Goal: Task Accomplishment & Management: Manage account settings

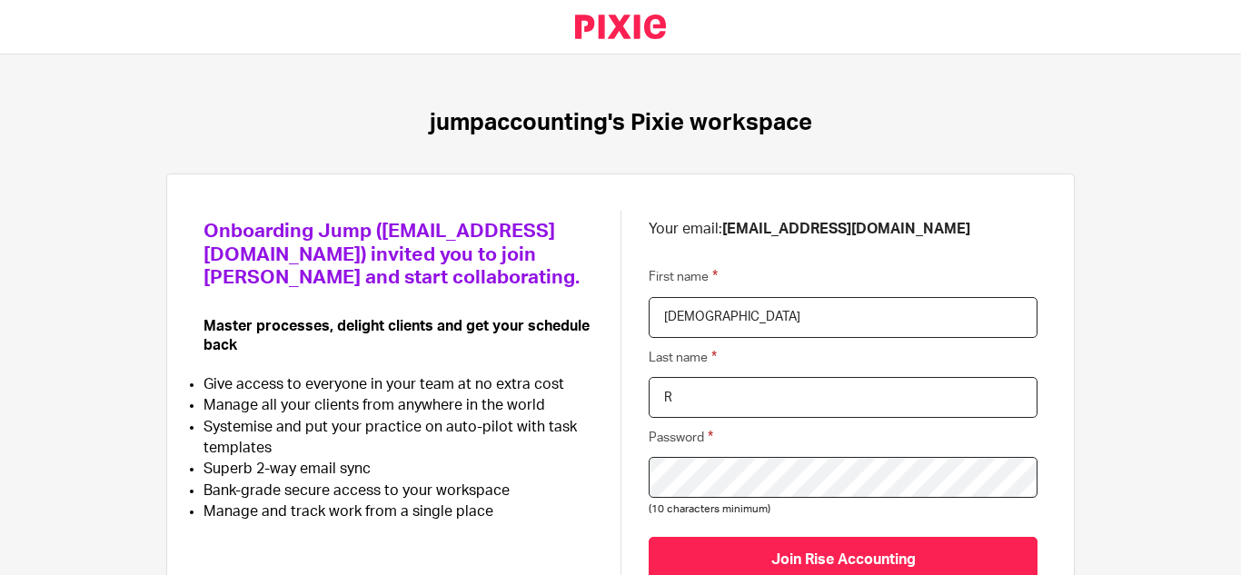
scroll to position [135, 0]
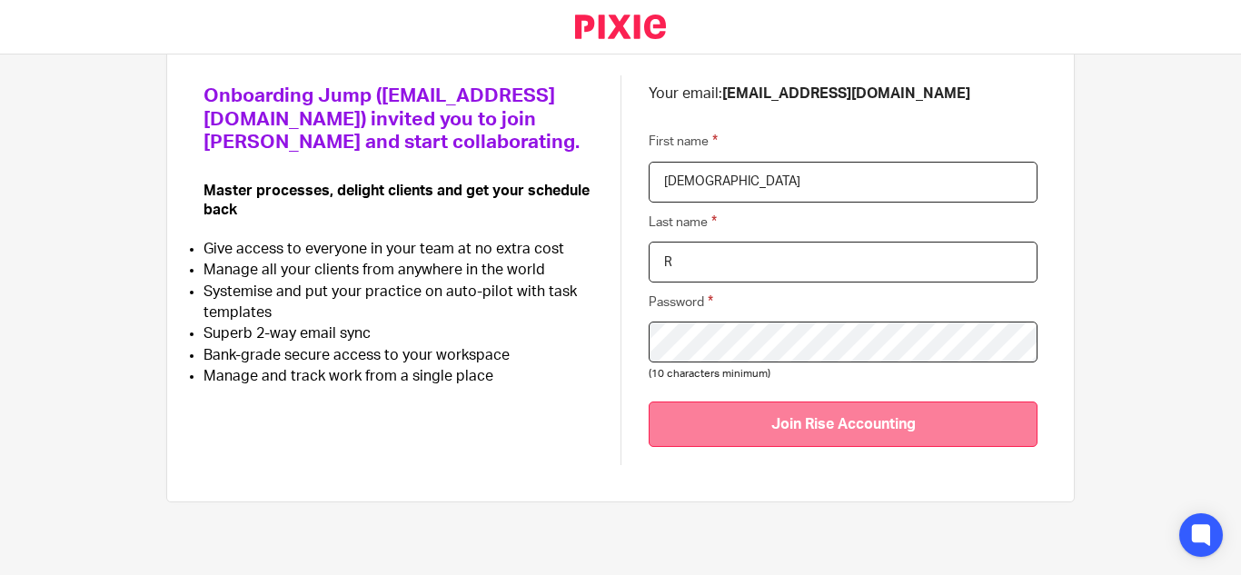
click at [731, 436] on input "Join Rise Accounting" at bounding box center [843, 424] width 389 height 45
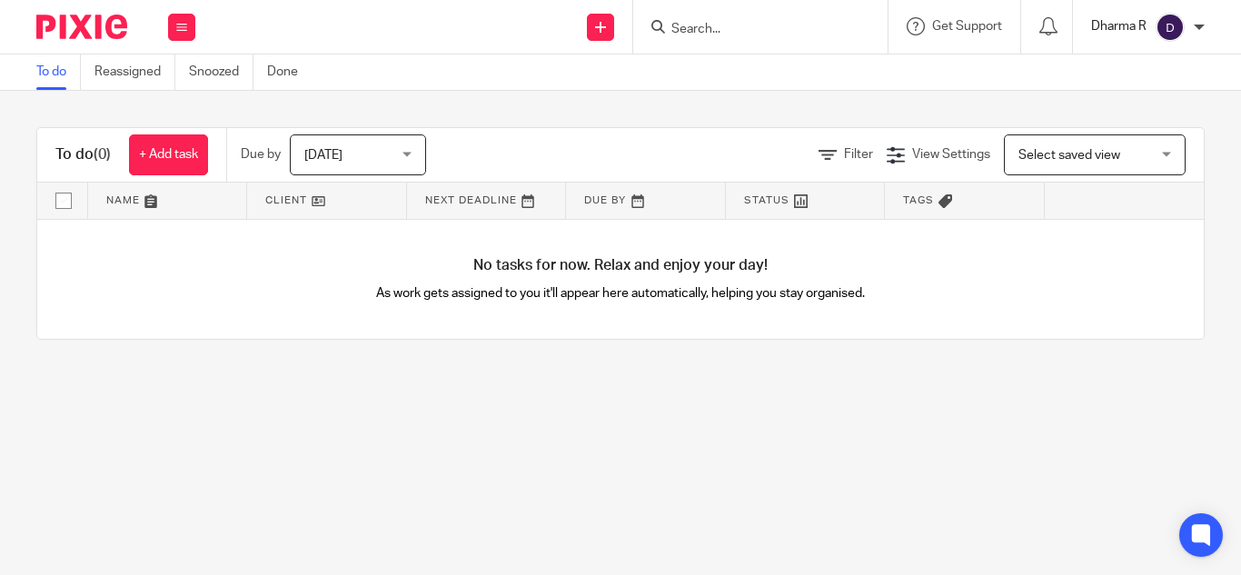
click at [1132, 22] on p "Dharma R" at bounding box center [1118, 26] width 55 height 18
click at [1155, 69] on span "My profile" at bounding box center [1128, 72] width 56 height 13
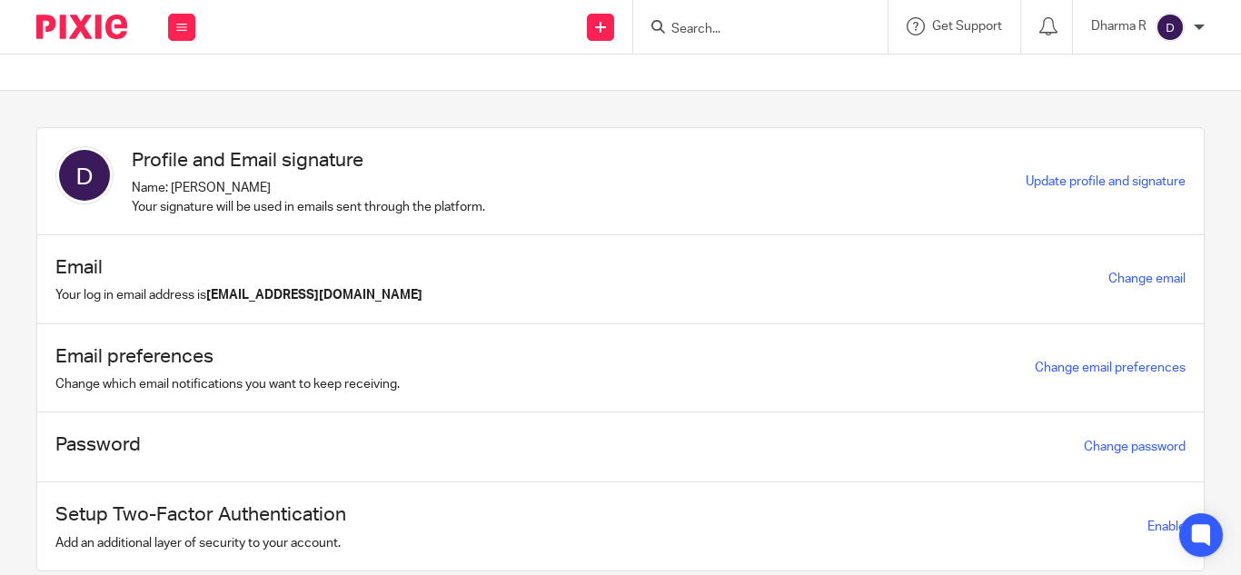
scroll to position [60, 0]
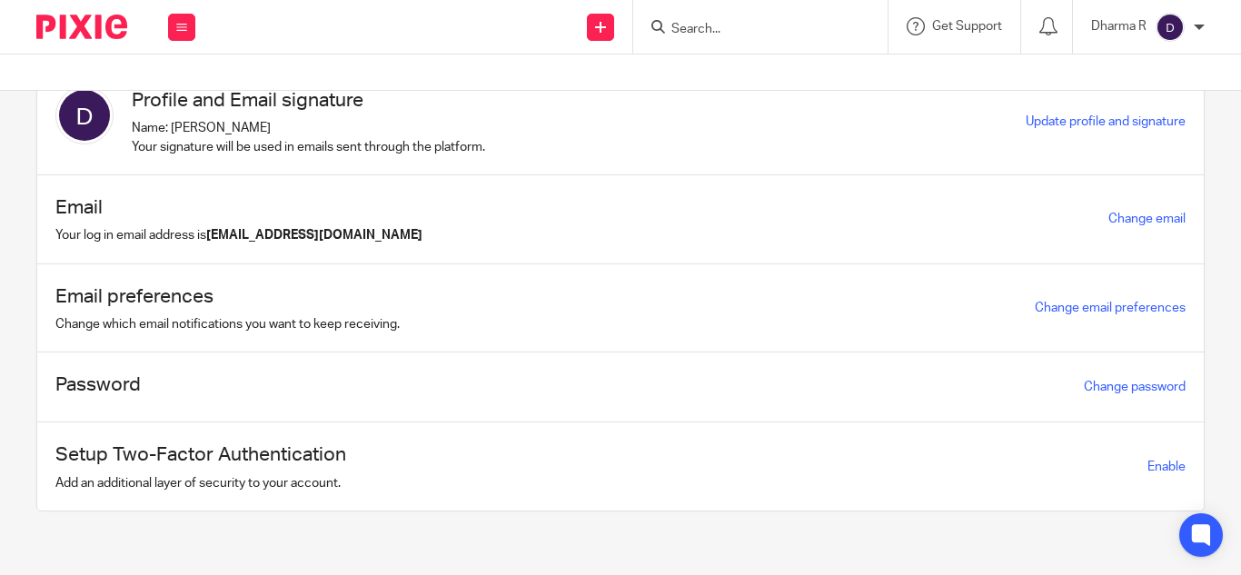
click at [1132, 455] on div "Setup Two-Factor Authentication Add an additional layer of security to your acc…" at bounding box center [620, 467] width 1167 height 88
click at [1148, 464] on span "Enable" at bounding box center [1167, 467] width 38 height 13
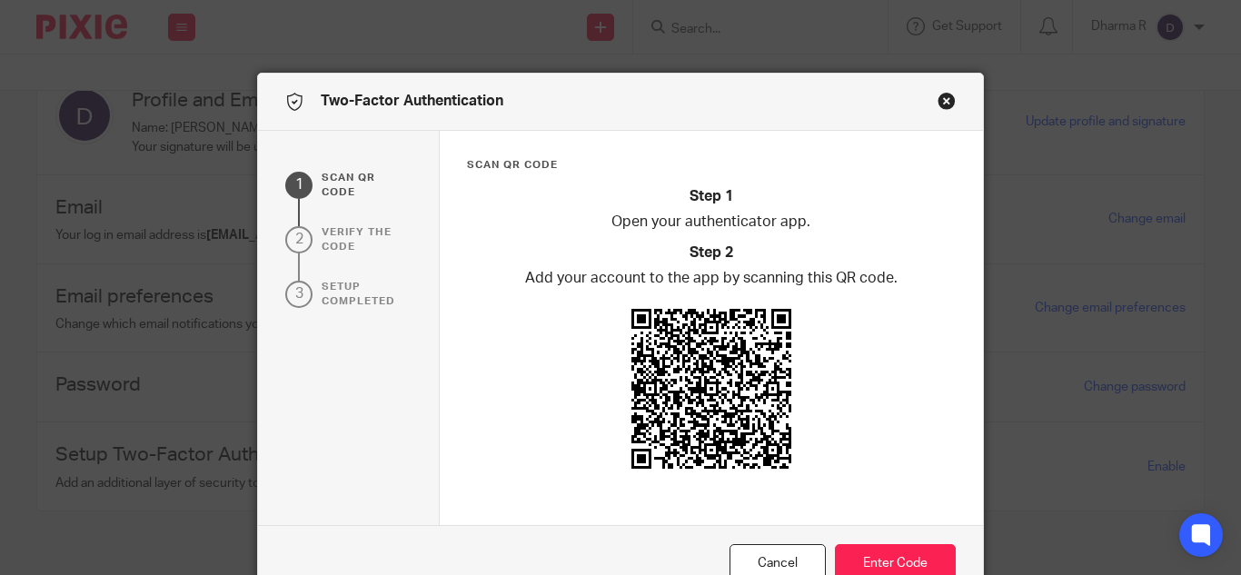
scroll to position [100, 0]
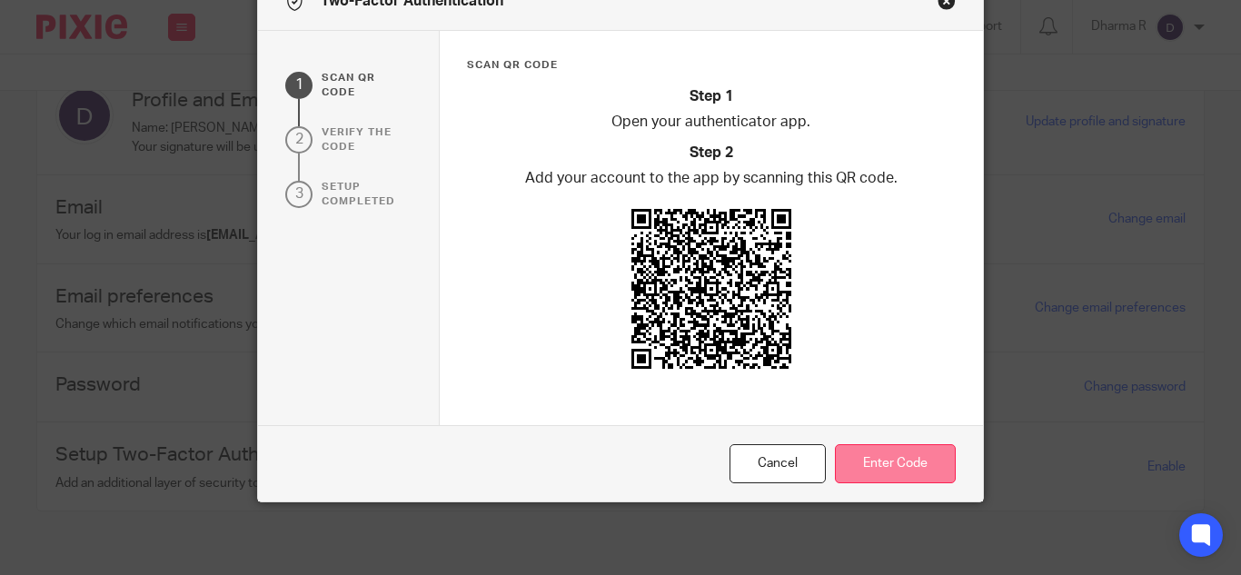
click at [931, 463] on button "Enter Code" at bounding box center [895, 463] width 121 height 39
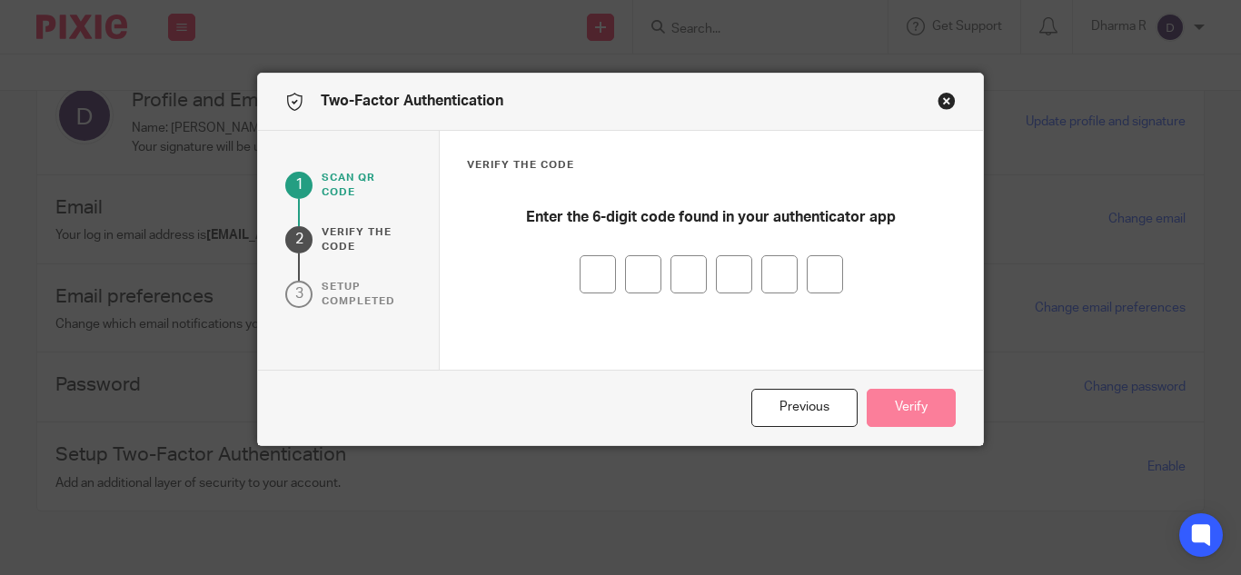
click at [580, 266] on input "number" at bounding box center [598, 274] width 36 height 38
type input "5"
type input "4"
type input "2"
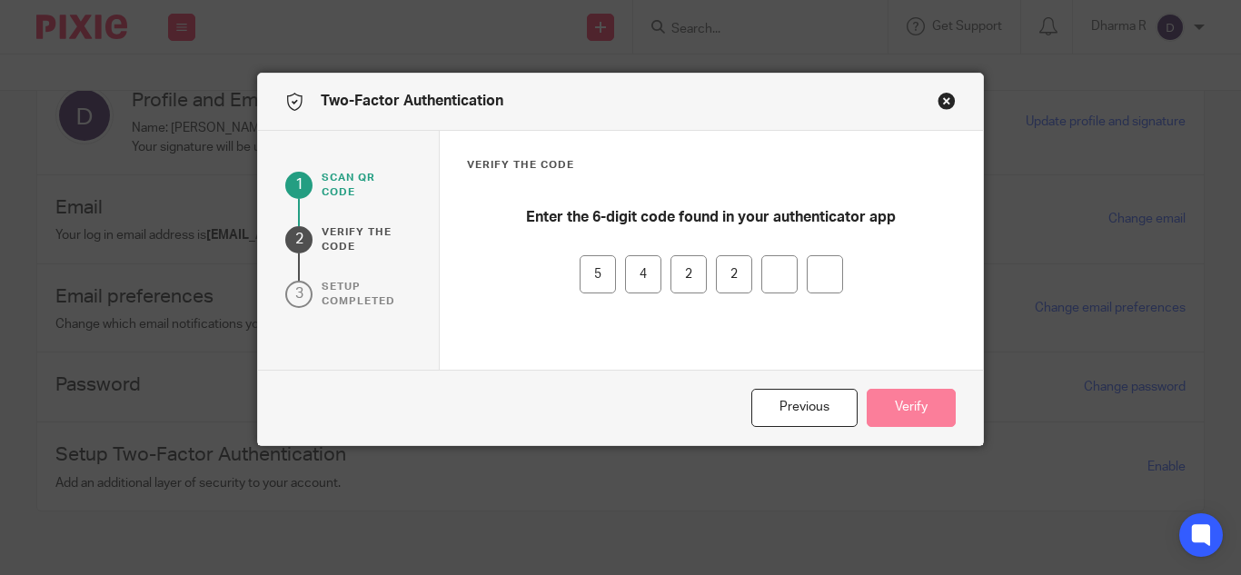
type input "6"
type input "3"
click at [917, 406] on button "Verify" at bounding box center [911, 408] width 89 height 39
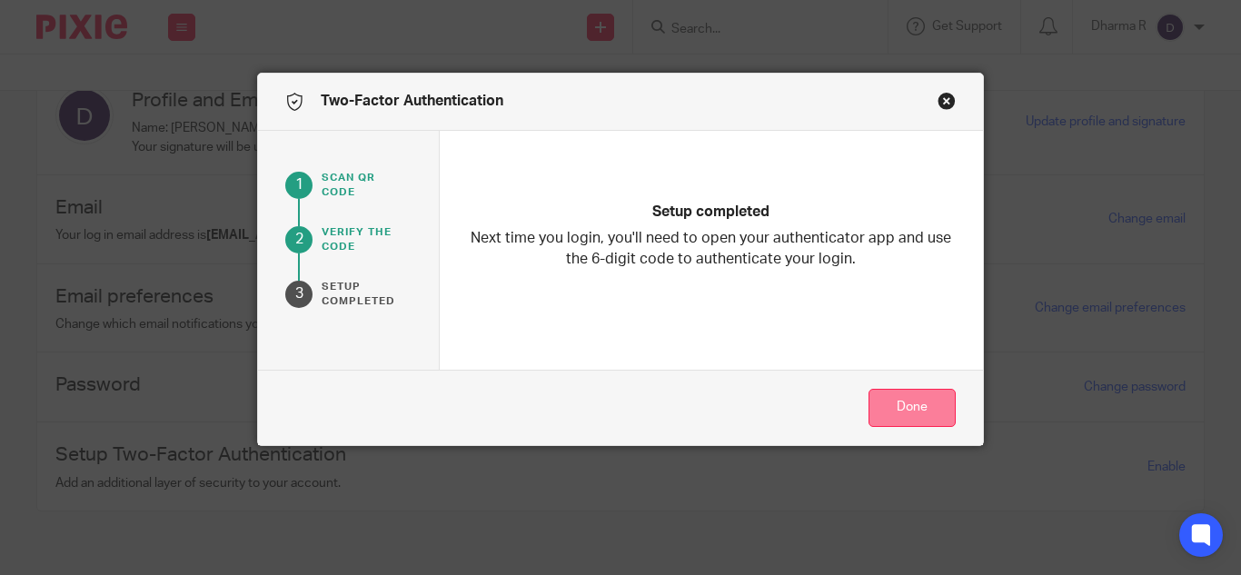
click at [899, 406] on button "Done" at bounding box center [912, 408] width 87 height 39
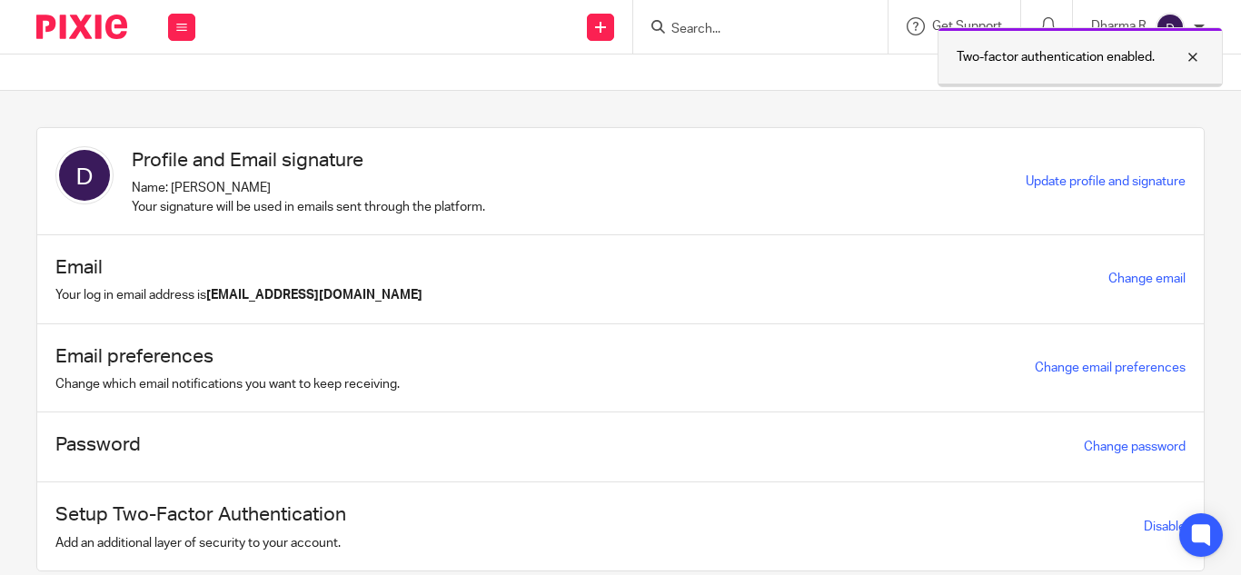
click at [1197, 59] on div at bounding box center [1179, 57] width 49 height 22
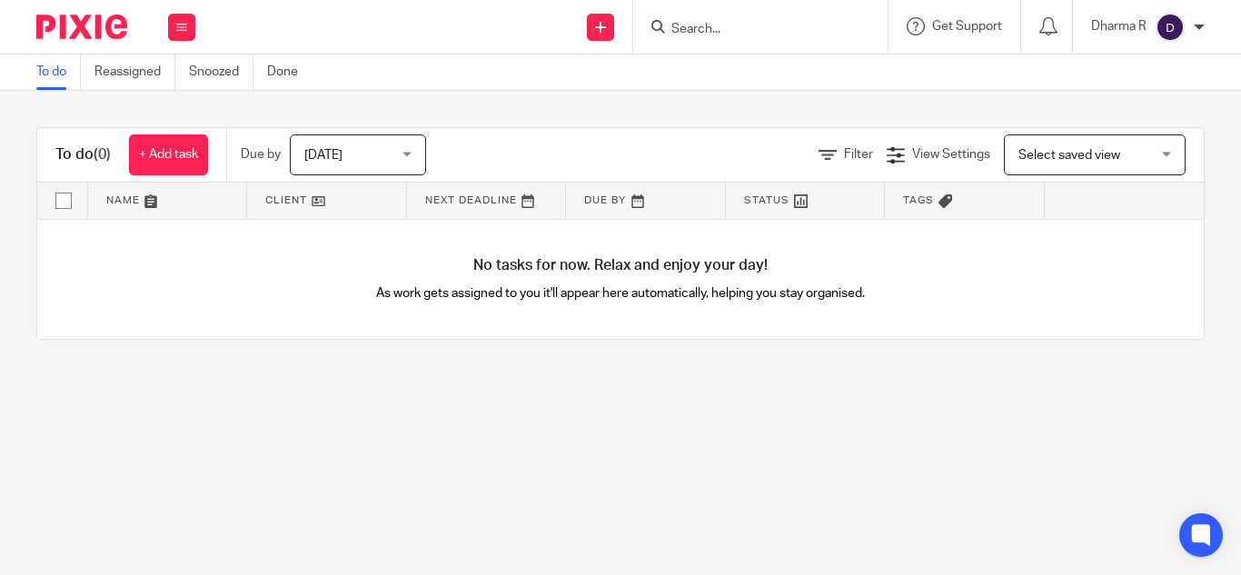
click at [309, 423] on main "To do Reassigned Snoozed Done To do (0) + Add task Due by [DATE] [DATE] [DATE] …" at bounding box center [620, 287] width 1241 height 575
